Goal: Find specific page/section: Find specific page/section

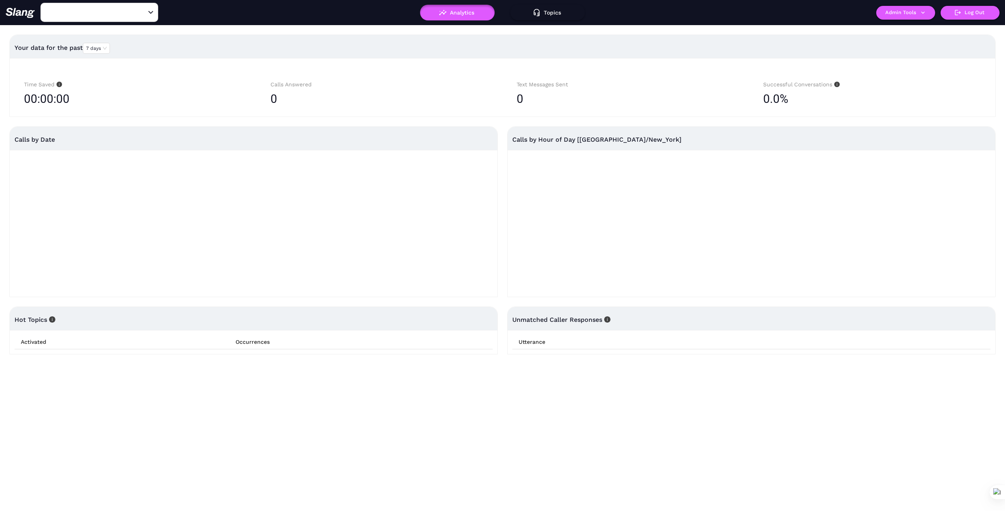
type input "1776"
drag, startPoint x: 141, startPoint y: 15, endPoint x: 133, endPoint y: 13, distance: 8.3
click at [141, 15] on icon "Clear" at bounding box center [141, 13] width 8 height 8
click at [130, 12] on div "​" at bounding box center [99, 12] width 118 height 19
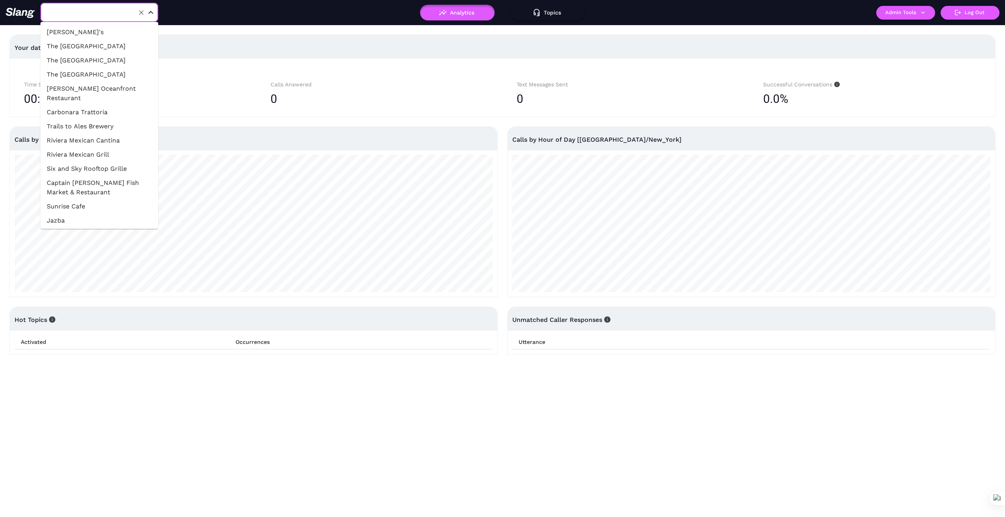
paste input "Farmshop"
type input "1"
paste input "Fearless Restaurants"
type input "F"
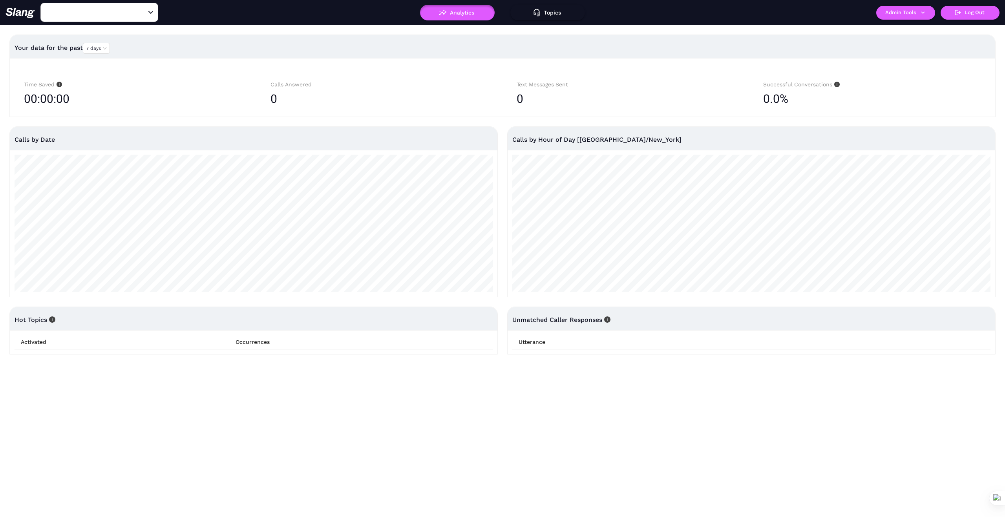
type input "1776"
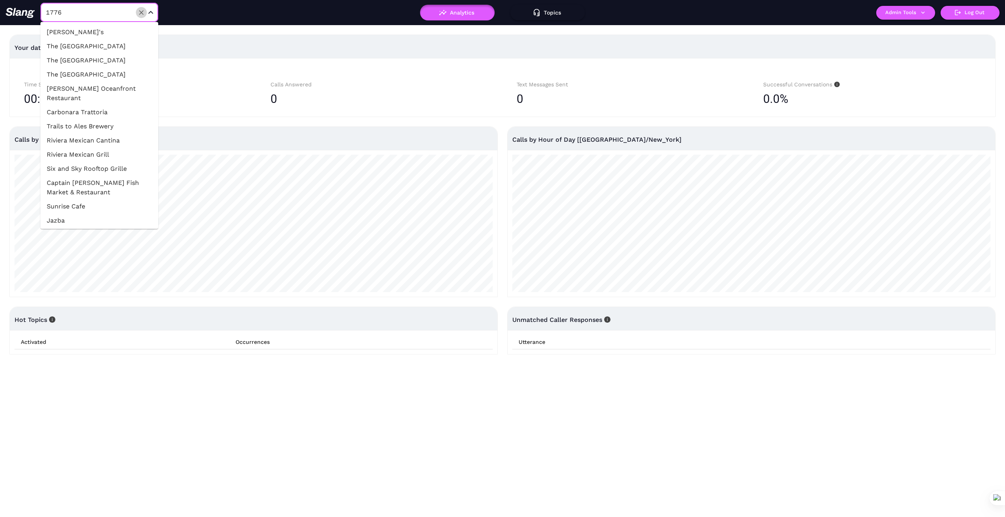
click at [143, 11] on icon "Clear" at bounding box center [141, 13] width 8 height 8
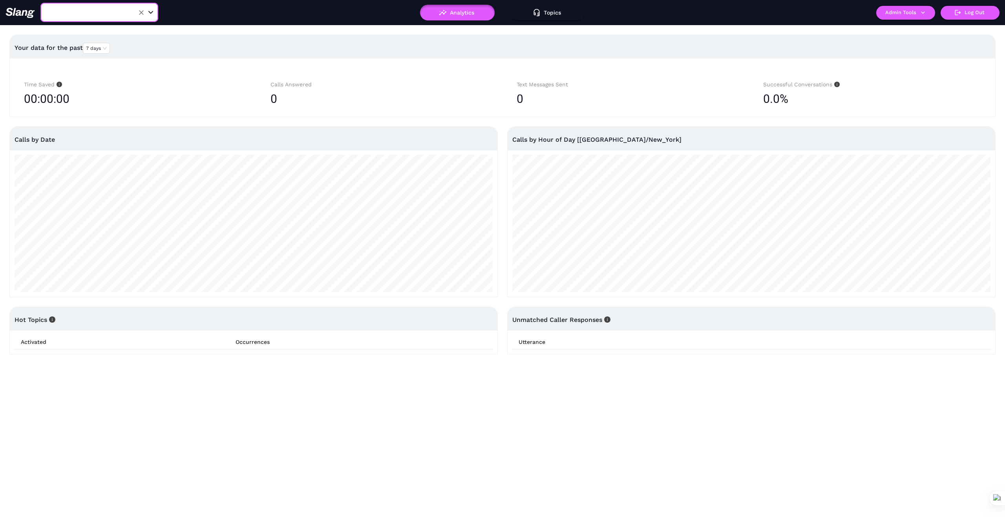
click at [130, 7] on input "text" at bounding box center [87, 12] width 86 height 12
type input "Moon"
click at [78, 31] on li "Moonshine Bar" at bounding box center [99, 32] width 118 height 14
type input "Moonshine Bar"
click at [902, 13] on button "Admin Tools" at bounding box center [905, 13] width 59 height 14
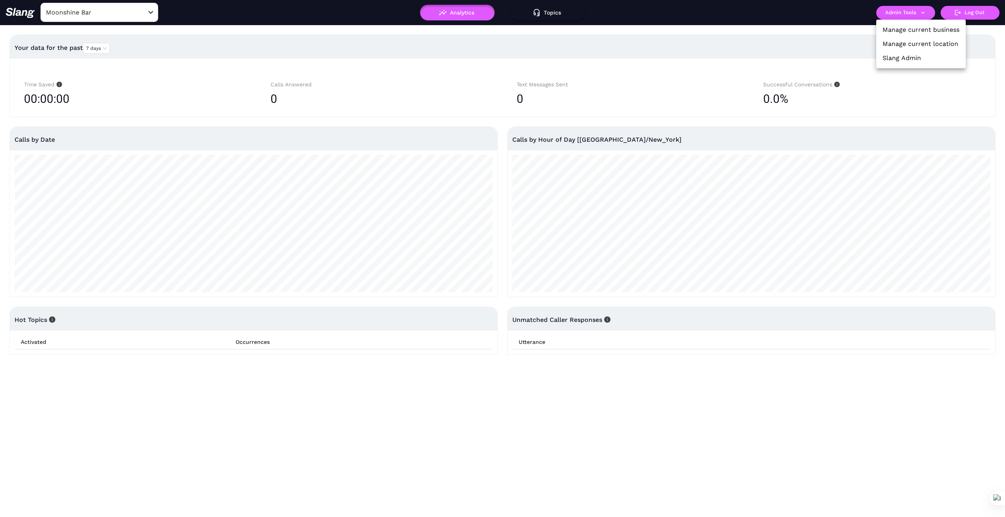
click at [913, 29] on link "Manage current business" at bounding box center [920, 29] width 77 height 9
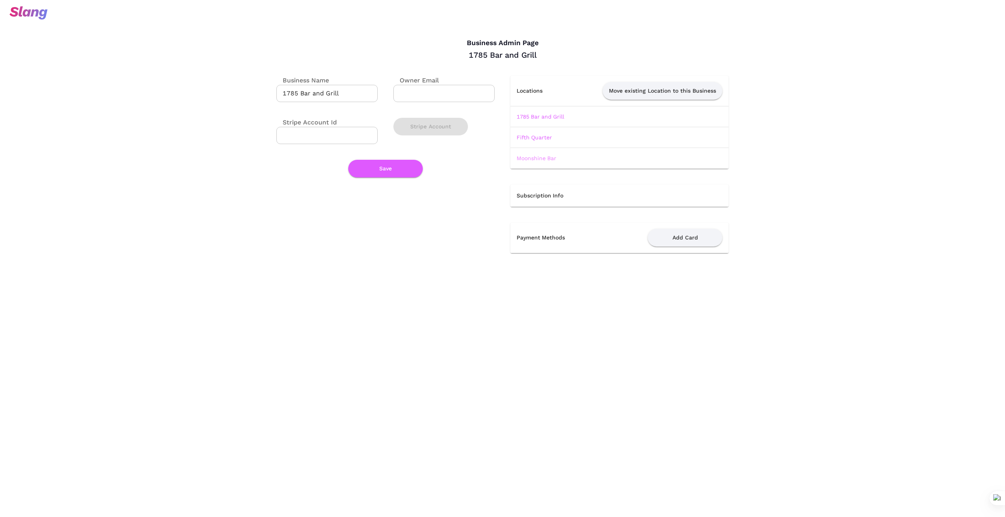
click at [539, 158] on link "Moonshine Bar" at bounding box center [537, 158] width 40 height 6
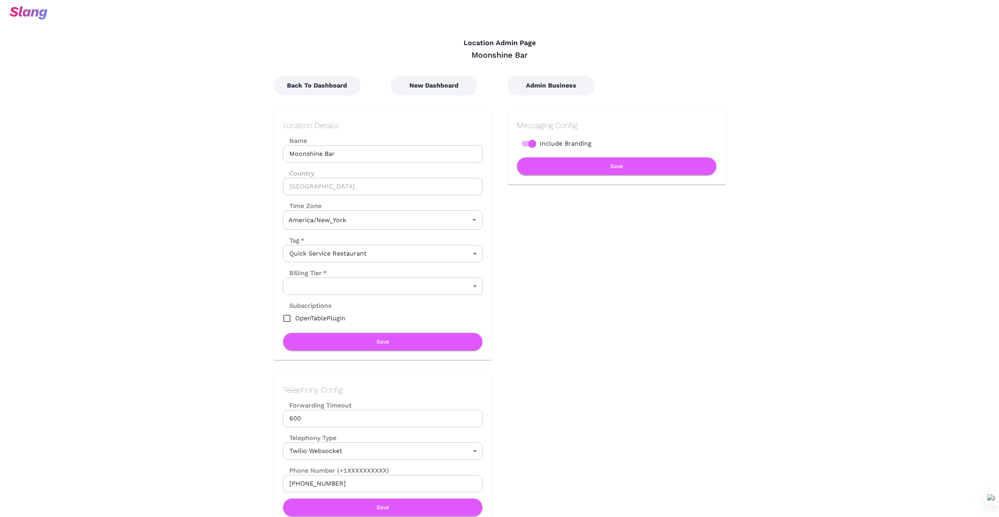
type input "Eastern Time"
click at [456, 89] on button "New Dashboard" at bounding box center [434, 86] width 87 height 20
type input "Eastern Time"
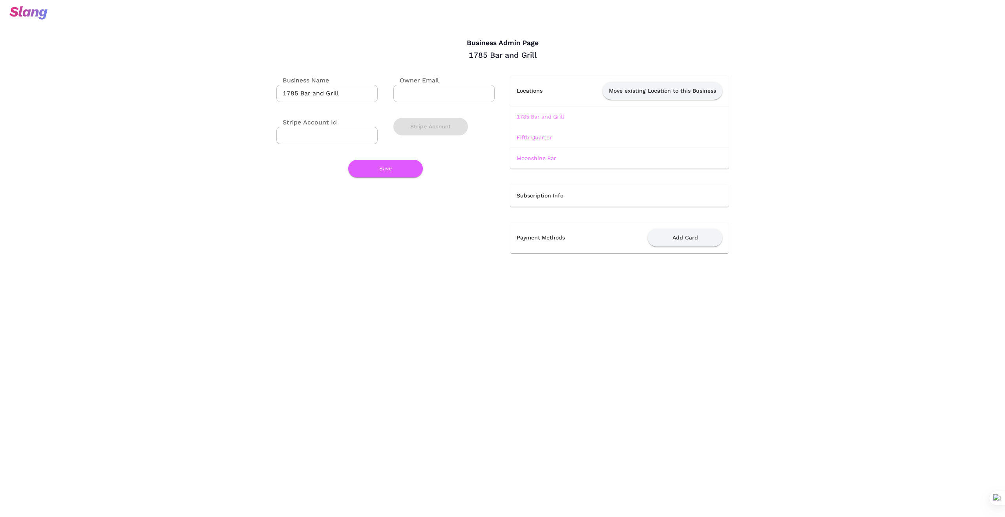
click at [548, 114] on link "1785 Bar and Grill" at bounding box center [540, 116] width 47 height 6
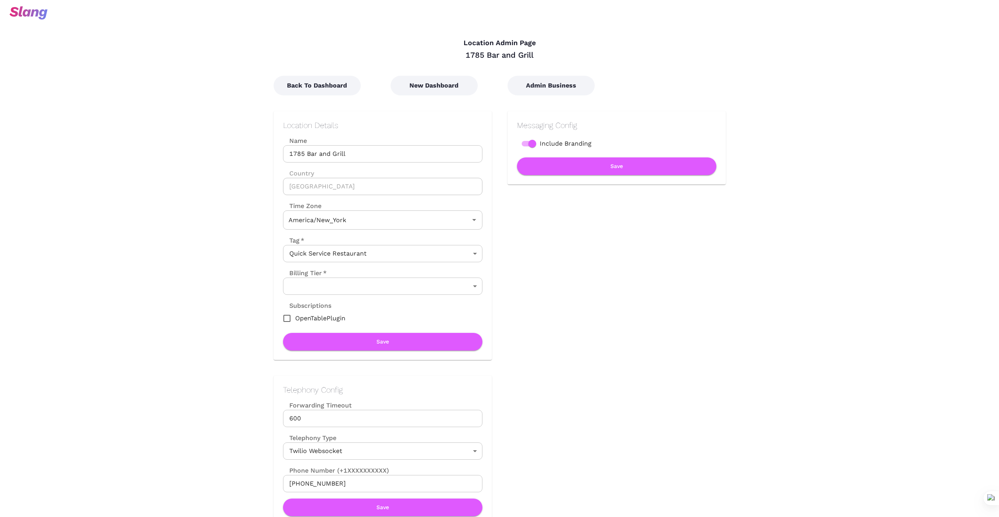
type input "Eastern Time"
click at [444, 84] on button "New Dashboard" at bounding box center [434, 86] width 87 height 20
